Goal: Task Accomplishment & Management: Manage account settings

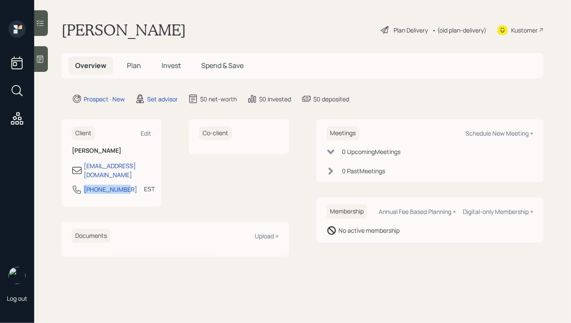
drag, startPoint x: 122, startPoint y: 180, endPoint x: 82, endPoint y: 183, distance: 40.7
click at [82, 184] on div "[PHONE_NUMBER] EST Currently 4:44 PM" at bounding box center [112, 191] width 80 height 15
copy div "[PHONE_NUMBER]"
click at [485, 134] on div "Schedule New Meeting +" at bounding box center [499, 133] width 68 height 8
select select "round-[PERSON_NAME]"
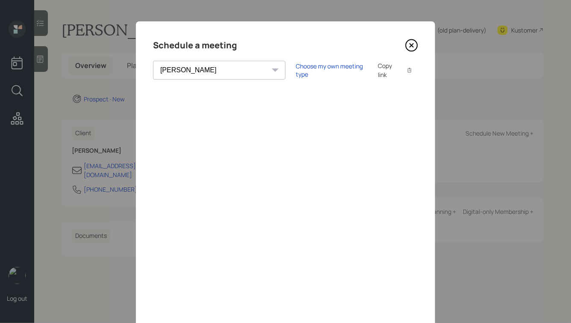
click at [412, 47] on icon at bounding box center [411, 45] width 13 height 13
